Goal: Task Accomplishment & Management: Complete application form

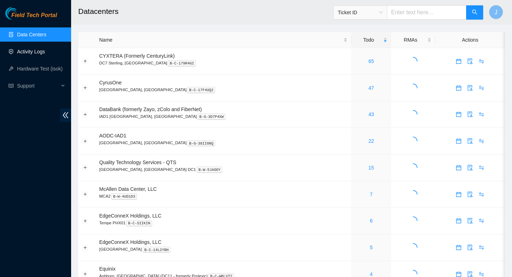
click at [41, 52] on link "Activity Logs" at bounding box center [31, 52] width 28 height 6
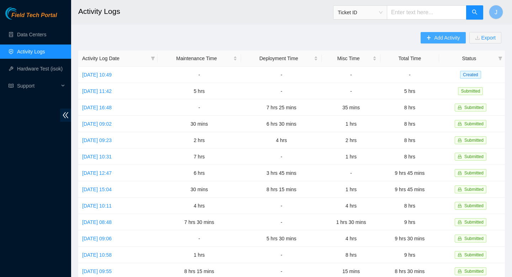
click at [439, 40] on span "Add Activity" at bounding box center [447, 38] width 26 height 8
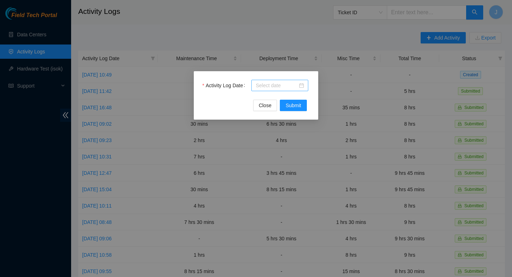
click at [294, 85] on input "Activity Log Date" at bounding box center [277, 85] width 42 height 8
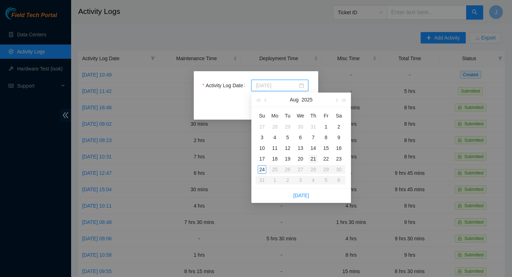
type input "2025-08-21"
click at [315, 160] on div "21" at bounding box center [313, 158] width 9 height 9
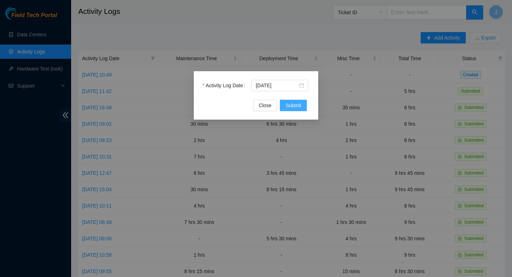
click at [294, 107] on span "Submit" at bounding box center [294, 105] width 16 height 8
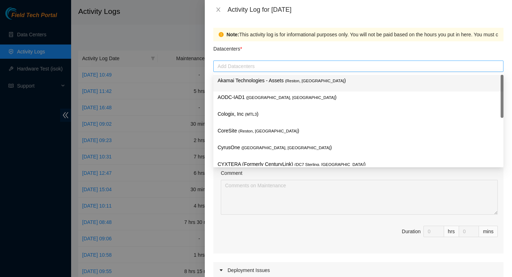
click at [269, 68] on div at bounding box center [358, 66] width 287 height 9
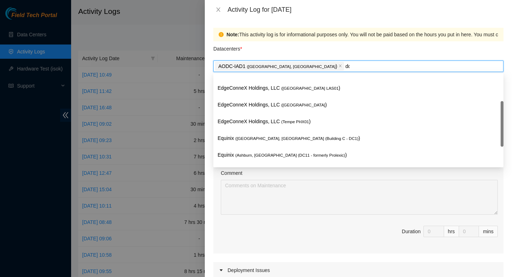
scroll to position [9, 0]
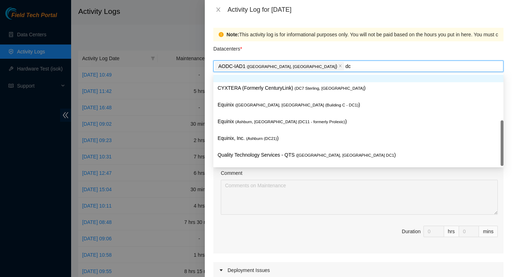
type input "dc1"
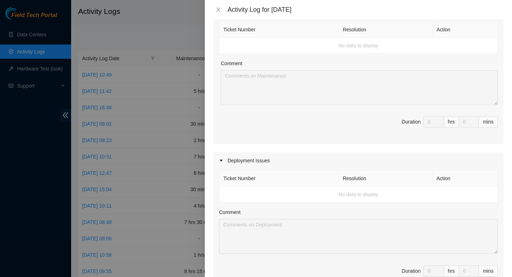
scroll to position [121, 0]
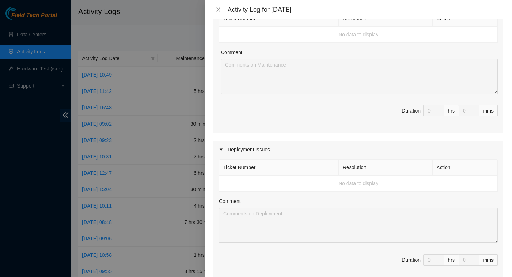
click at [316, 183] on td "No data to display" at bounding box center [358, 183] width 278 height 16
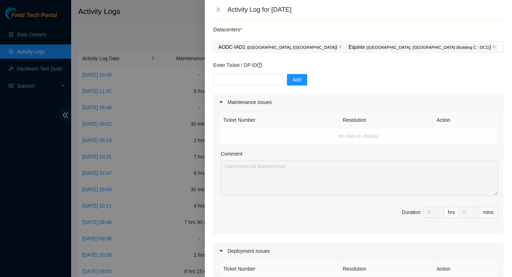
scroll to position [0, 0]
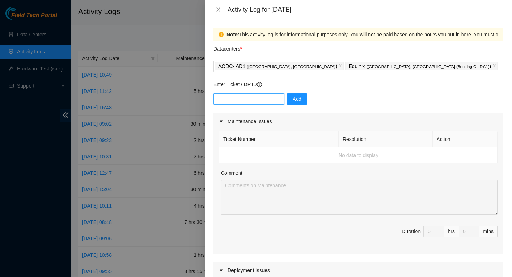
click at [228, 100] on input "text" at bounding box center [248, 98] width 71 height 11
paste input "DP78894"
type input "DP78894 DP78895"
click at [293, 100] on span "Add" at bounding box center [297, 99] width 9 height 8
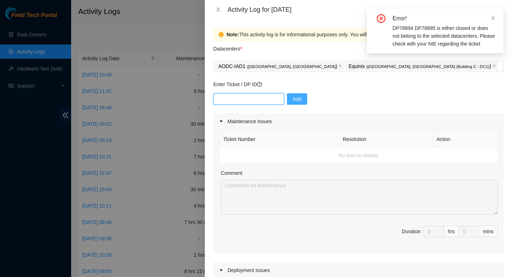
click at [261, 98] on input "text" at bounding box center [248, 98] width 71 height 11
paste input "DP78894"
type input "DP78894"
click at [293, 100] on span "Add" at bounding box center [297, 99] width 9 height 8
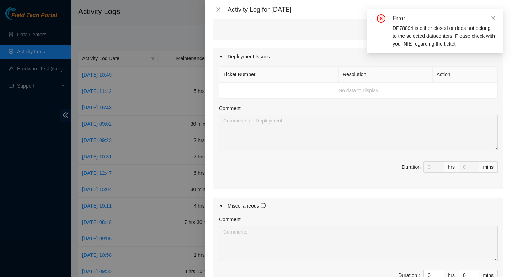
scroll to position [212, 0]
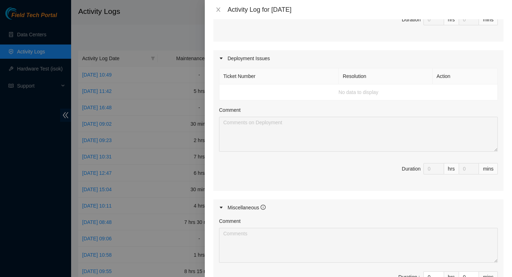
click at [367, 95] on td "No data to display" at bounding box center [358, 92] width 278 height 16
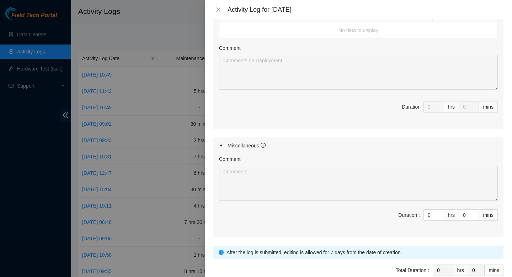
scroll to position [274, 0]
click at [432, 214] on input "0" at bounding box center [434, 213] width 20 height 11
type input "08"
type input "8"
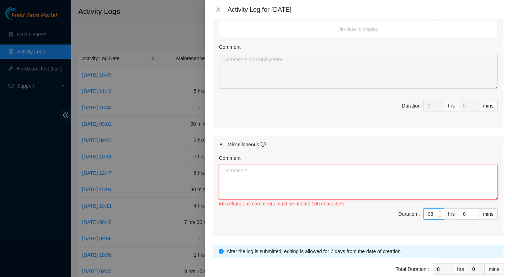
type input "8"
click at [371, 180] on textarea "Comment" at bounding box center [358, 182] width 279 height 35
paste textarea "DP78894"
paste textarea "Conversation opened. 7 messages. All messages read. Skip to content Using Gmail…"
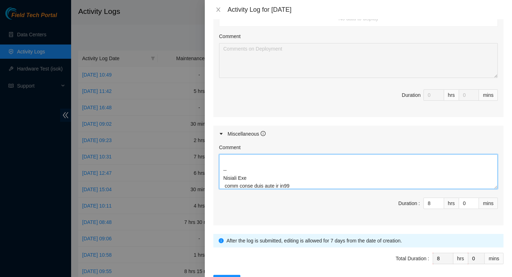
scroll to position [311, 0]
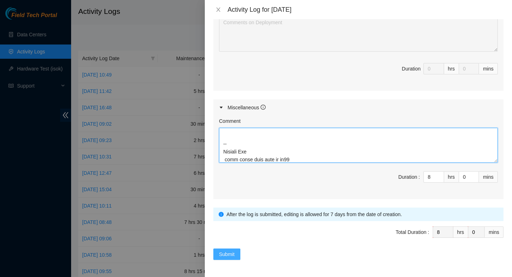
type textarea "DP78894 Conversation opened. 7 messages. All messages read. Skip to content Usi…"
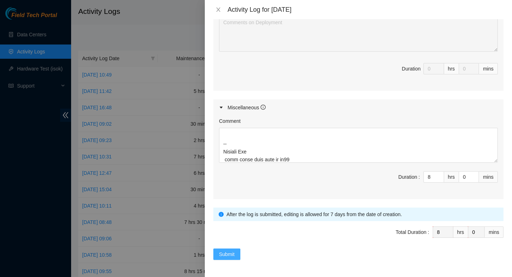
click at [228, 253] on span "Submit" at bounding box center [227, 254] width 16 height 8
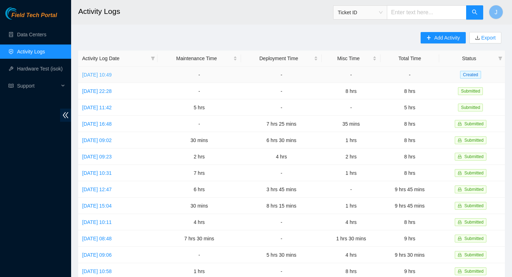
click at [112, 76] on link "Fri, 22 Aug 2025 10:49" at bounding box center [97, 75] width 30 height 6
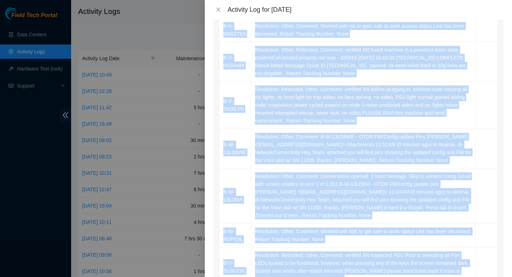
scroll to position [119, 0]
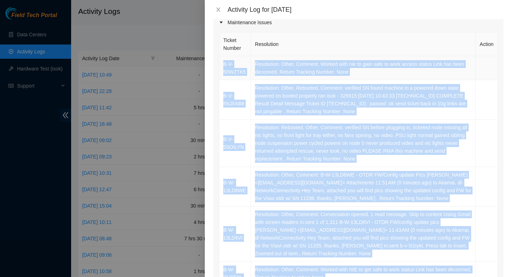
drag, startPoint x: 470, startPoint y: 163, endPoint x: 220, endPoint y: 56, distance: 271.4
click at [220, 56] on tbody "B-V-50WZTK5 Resolution: Other, Comment: Worked with nie to gain safe to work ac…" at bounding box center [358, 237] width 278 height 363
copy tbody "B-V-50WZTK5 Resolution: Other, Comment: Worked with nie to gain safe to work ac…"
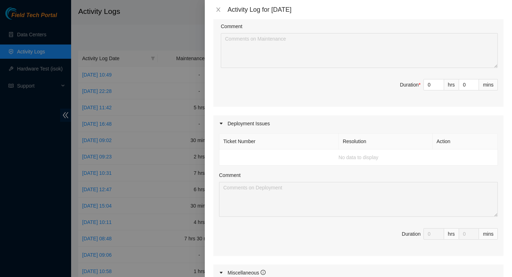
scroll to position [530, 0]
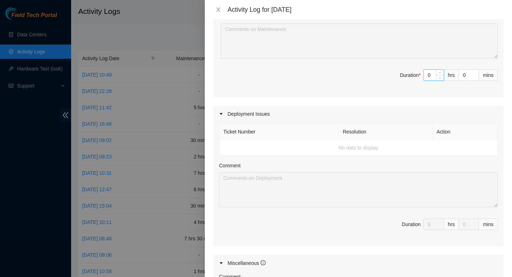
click at [432, 70] on input "0" at bounding box center [434, 75] width 20 height 11
type input "04"
type input "4"
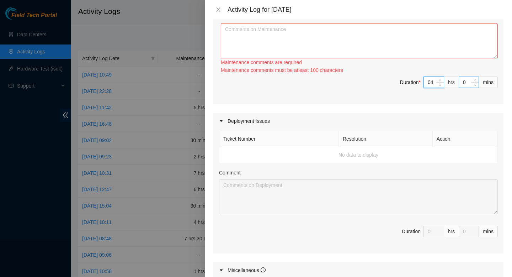
type input "4"
click at [466, 77] on input "0" at bounding box center [469, 82] width 20 height 11
type input "5"
type input "0"
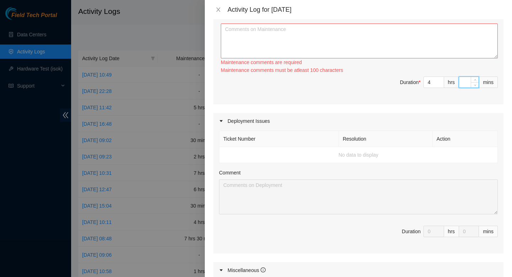
type input "3"
type input "30"
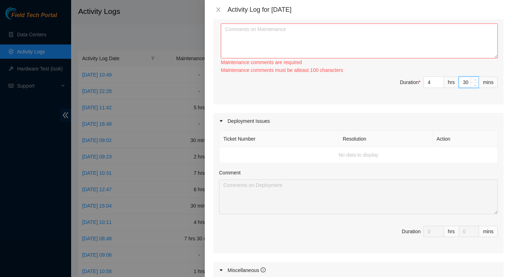
click at [346, 78] on span "Duration * 4 hrs 30 mins" at bounding box center [358, 86] width 279 height 20
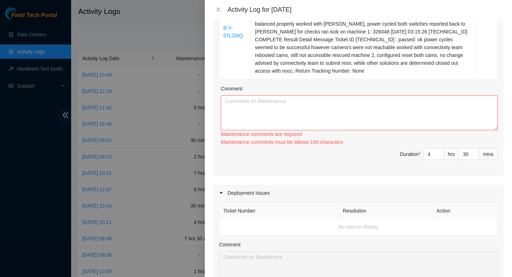
scroll to position [459, 0]
click at [321, 95] on textarea "Comment" at bounding box center [359, 112] width 277 height 35
paste textarea "B-V-50WZTK5 Resolution: Other, Comment: Worked with nie to gain safe to work ac…"
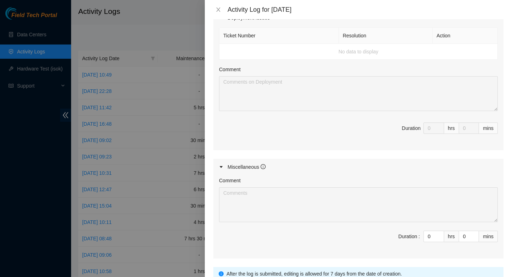
scroll to position [676, 0]
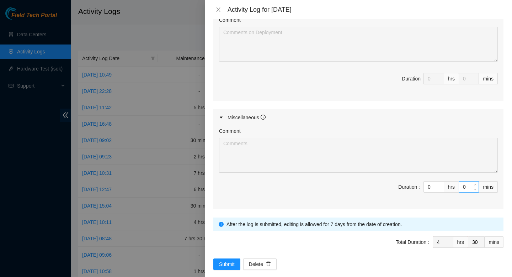
type textarea "B-V-50WZTK5 Resolution: Other, Comment: Worked with nie to gain safe to work ac…"
click at [465, 181] on input "0" at bounding box center [469, 186] width 20 height 11
type input "4"
type input "34"
type input "45"
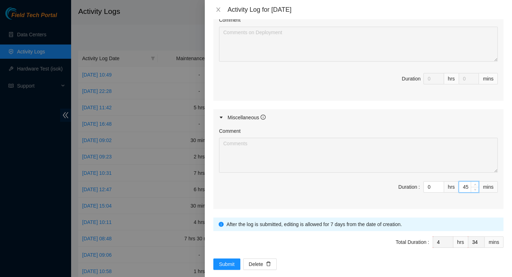
type input "5"
type input "15"
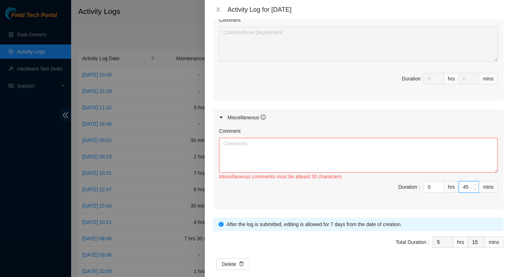
type input "45"
click at [427, 155] on textarea "Comment" at bounding box center [358, 155] width 279 height 35
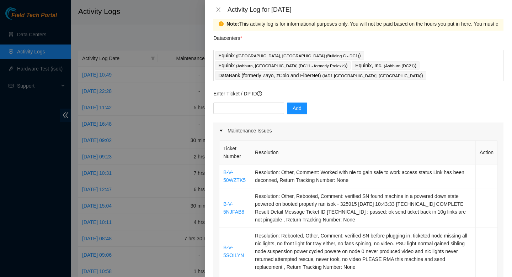
scroll to position [0, 0]
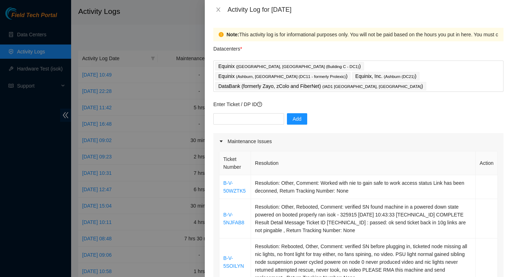
type textarea "drove from aodc to dc11 dc11 had a fire alarm emergency went to DC21 drove from…"
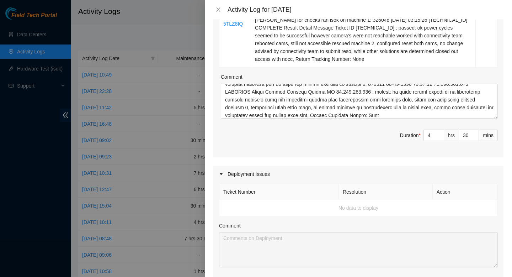
scroll to position [467, 0]
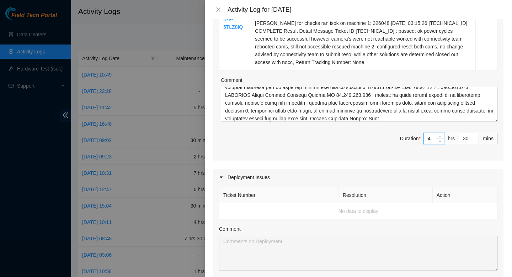
click at [432, 133] on input "4" at bounding box center [434, 138] width 20 height 11
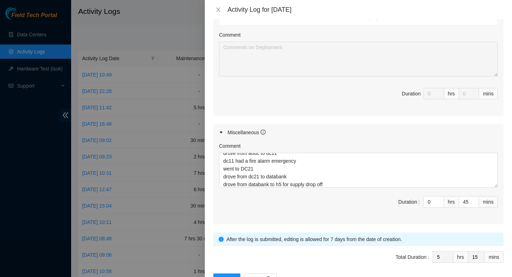
scroll to position [662, 0]
click at [431, 195] on input "0" at bounding box center [434, 200] width 20 height 11
type input "2"
type input "7"
type input "5"
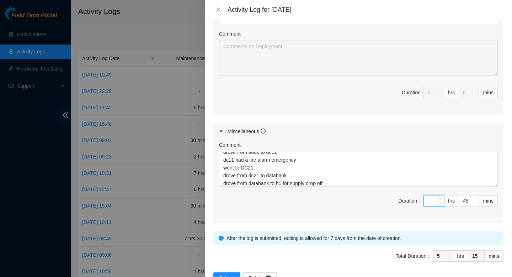
type input "1"
type input "6"
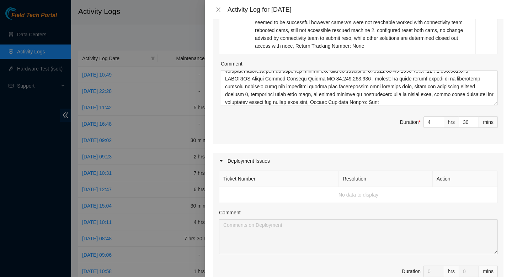
scroll to position [481, 0]
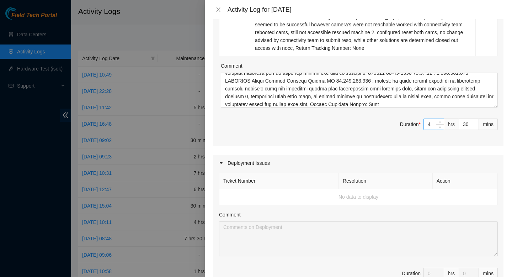
type input "1"
click at [432, 119] on input "4" at bounding box center [434, 124] width 20 height 11
type input "2"
type input "8"
type input "10"
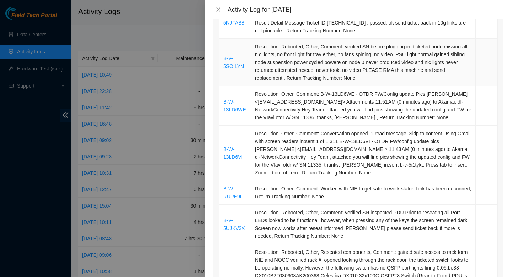
scroll to position [676, 0]
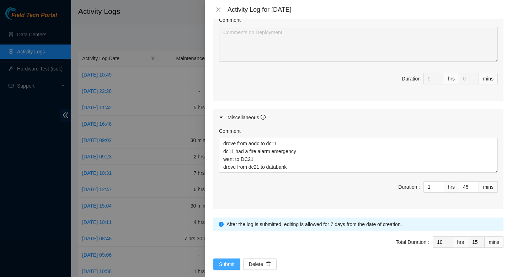
type input "8"
click at [224, 260] on span "Submit" at bounding box center [227, 264] width 16 height 8
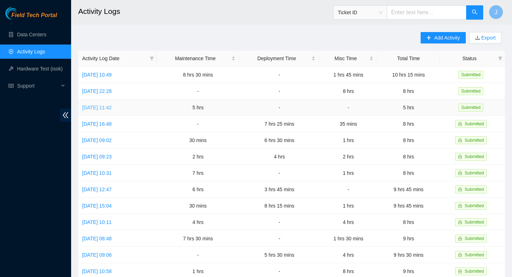
click at [112, 108] on link "Wed, 20 Aug 2025 11:42" at bounding box center [97, 108] width 30 height 6
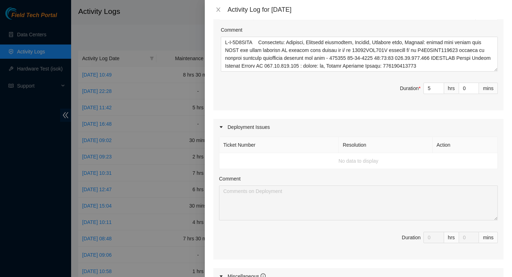
scroll to position [664, 0]
click at [467, 93] on input "0" at bounding box center [469, 87] width 20 height 11
type input "3"
type input "30"
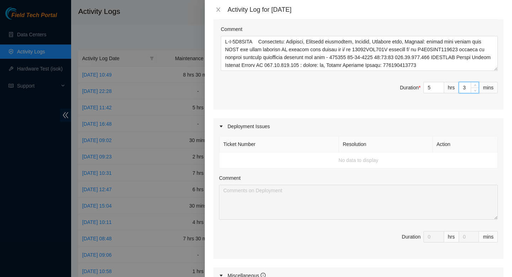
type input "30"
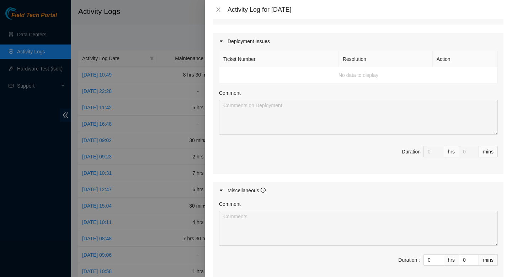
scroll to position [894, 0]
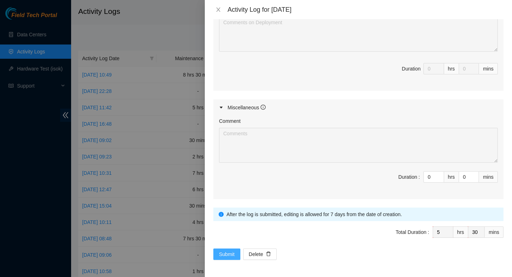
type input "30"
click at [228, 250] on span "Submit" at bounding box center [227, 254] width 16 height 8
